Goal: Navigation & Orientation: Find specific page/section

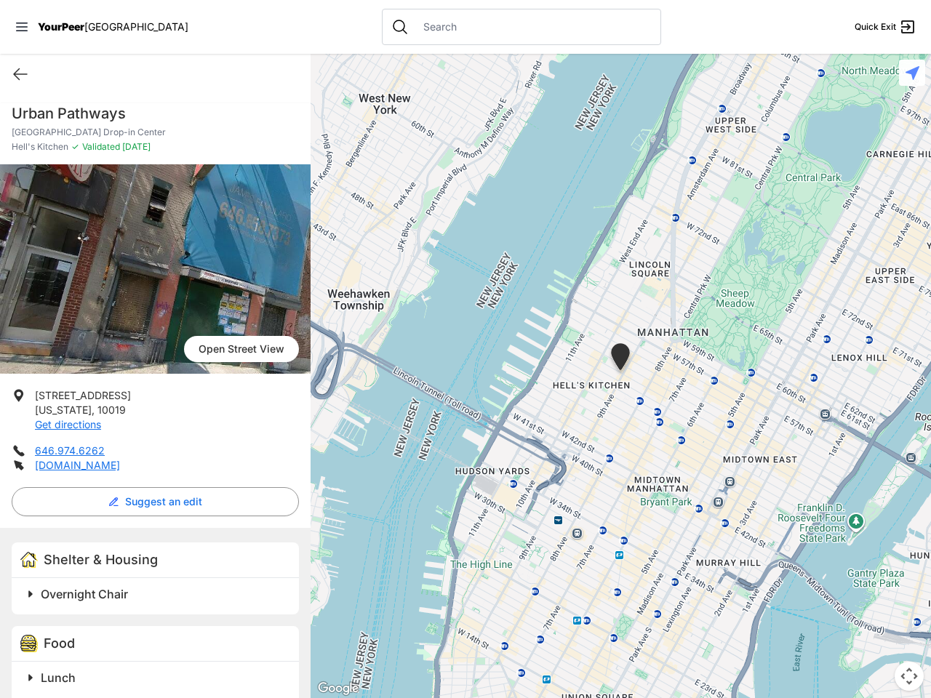
click at [22, 27] on icon at bounding box center [22, 27] width 12 height 9
click at [0, 0] on div "Home Explore services About Statement Donate Contact Us Privacy Terms" at bounding box center [0, 0] width 0 height 0
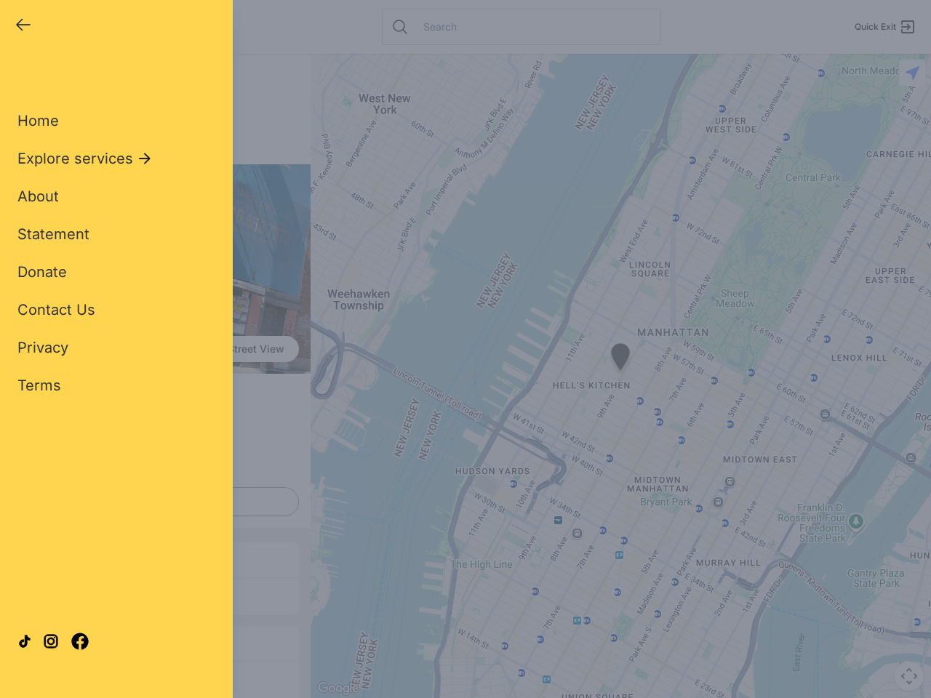
click at [151, 502] on div "Single Adult Families Soup Kitchen Food Pantry Toiletries Restrooms Showers Lau…" at bounding box center [116, 333] width 198 height 538
click at [31, 594] on div "Single Adult Families Soup Kitchen Food Pantry Toiletries Restrooms Showers Lau…" at bounding box center [116, 333] width 198 height 538
click at [157, 594] on div "Single Adult Families Soup Kitchen Food Pantry Toiletries Restrooms Showers Lau…" at bounding box center [116, 333] width 198 height 538
click at [31, 678] on div at bounding box center [116, 641] width 198 height 79
click at [157, 678] on div at bounding box center [116, 641] width 198 height 79
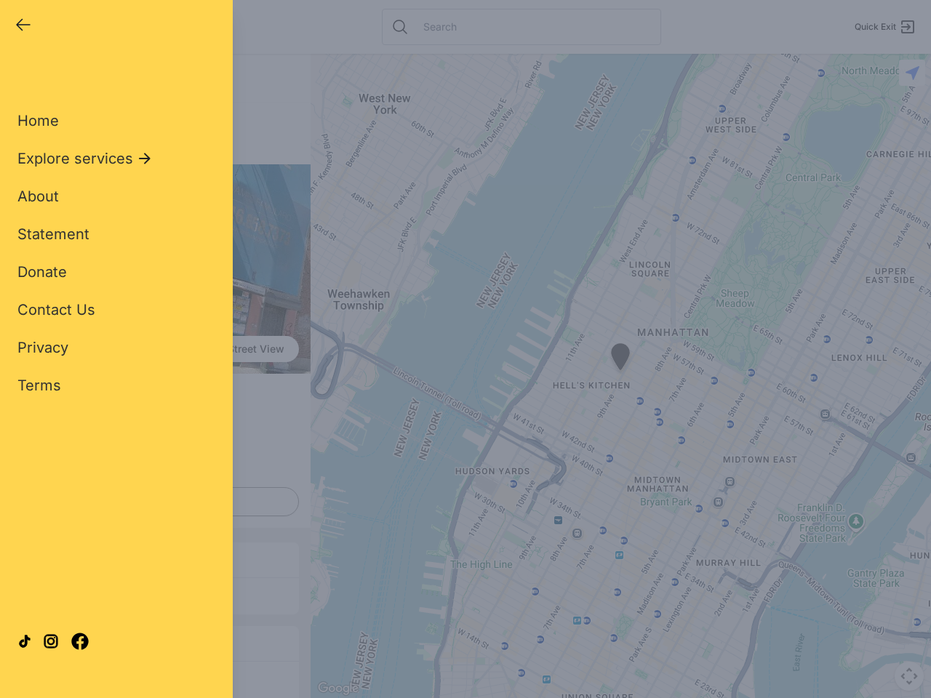
click at [620, 376] on div "Close panel YourPeer [GEOGRAPHIC_DATA] Quick Exit Single Adult Families Soup Ki…" at bounding box center [465, 349] width 931 height 698
